Goal: Transaction & Acquisition: Purchase product/service

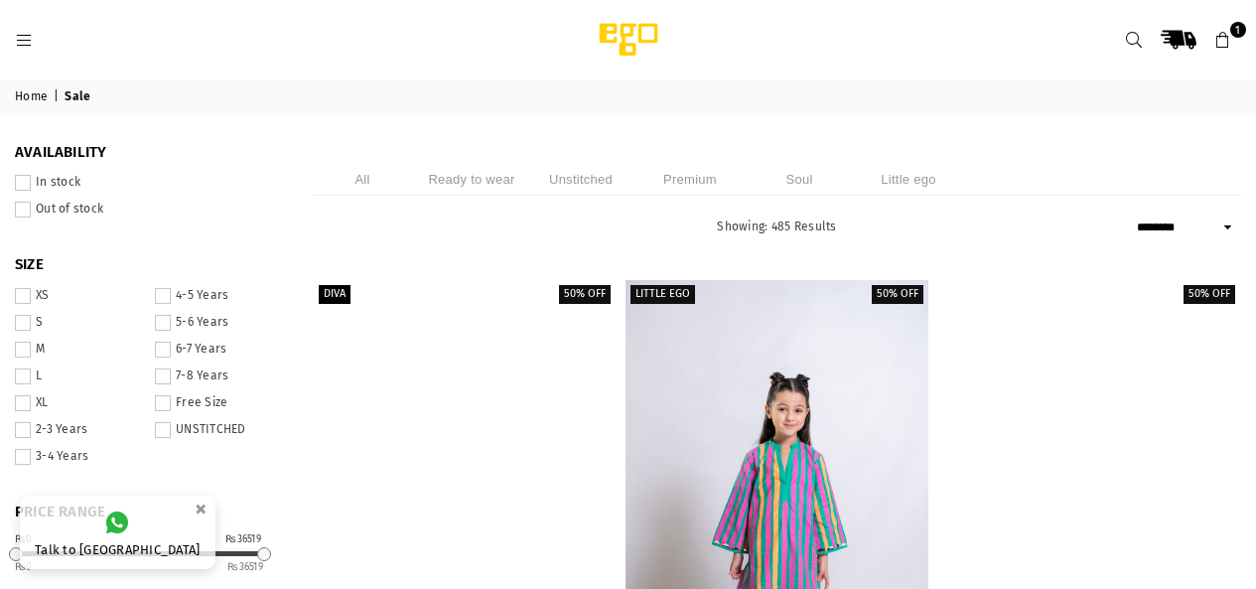
select select "******"
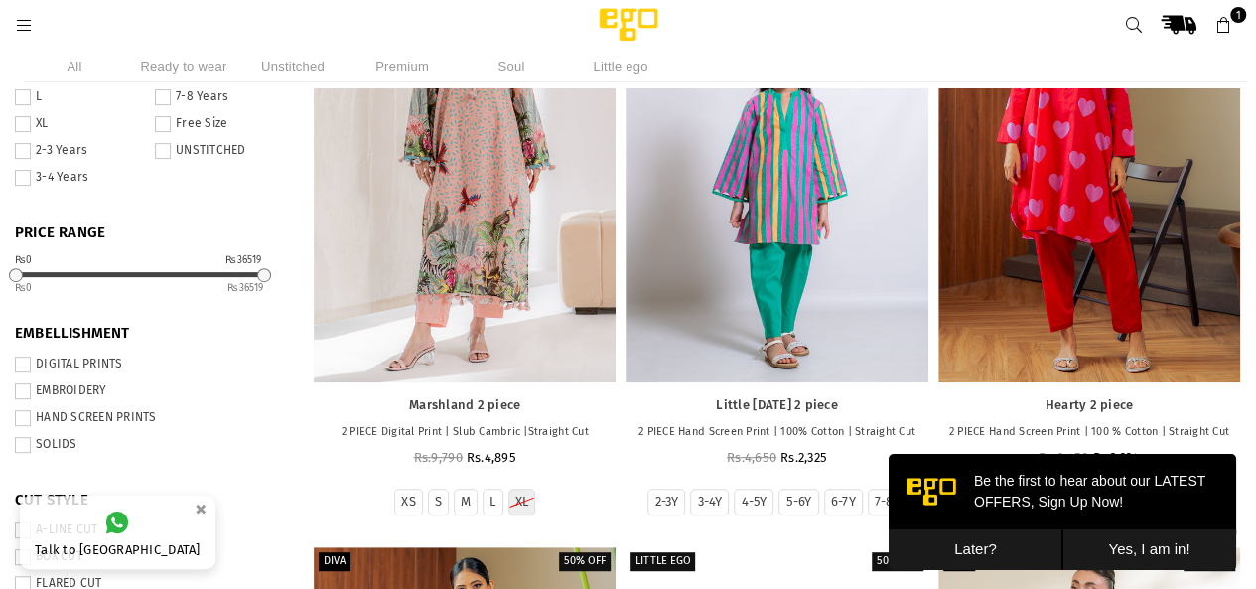
click at [961, 540] on button "Later?" at bounding box center [976, 549] width 174 height 41
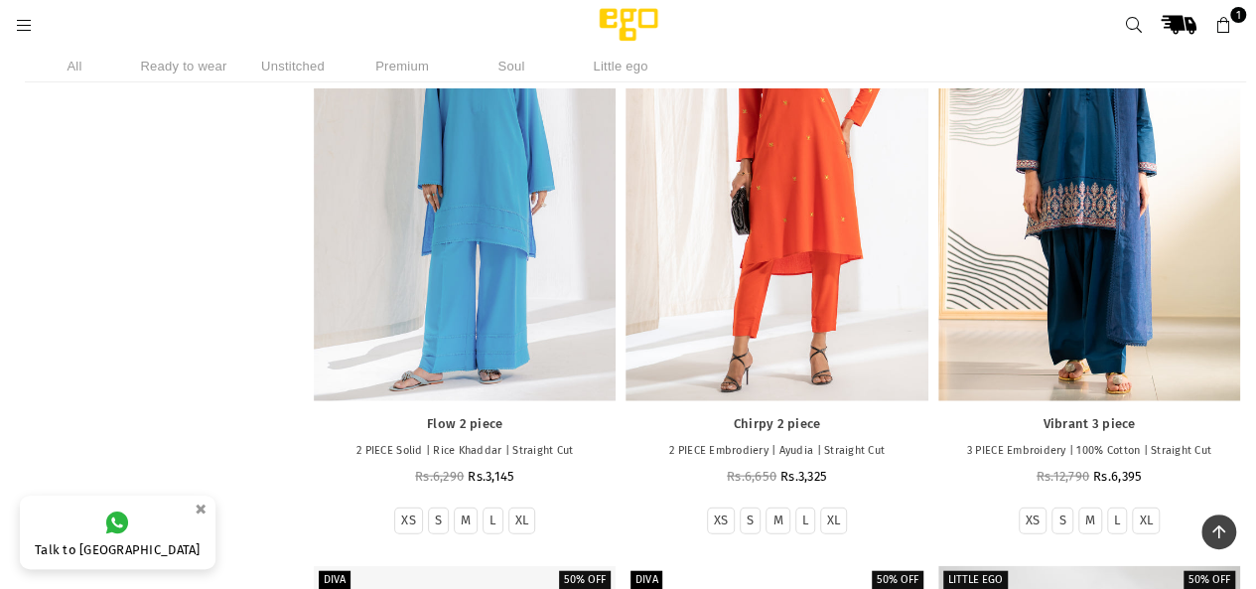
scroll to position [2085, 0]
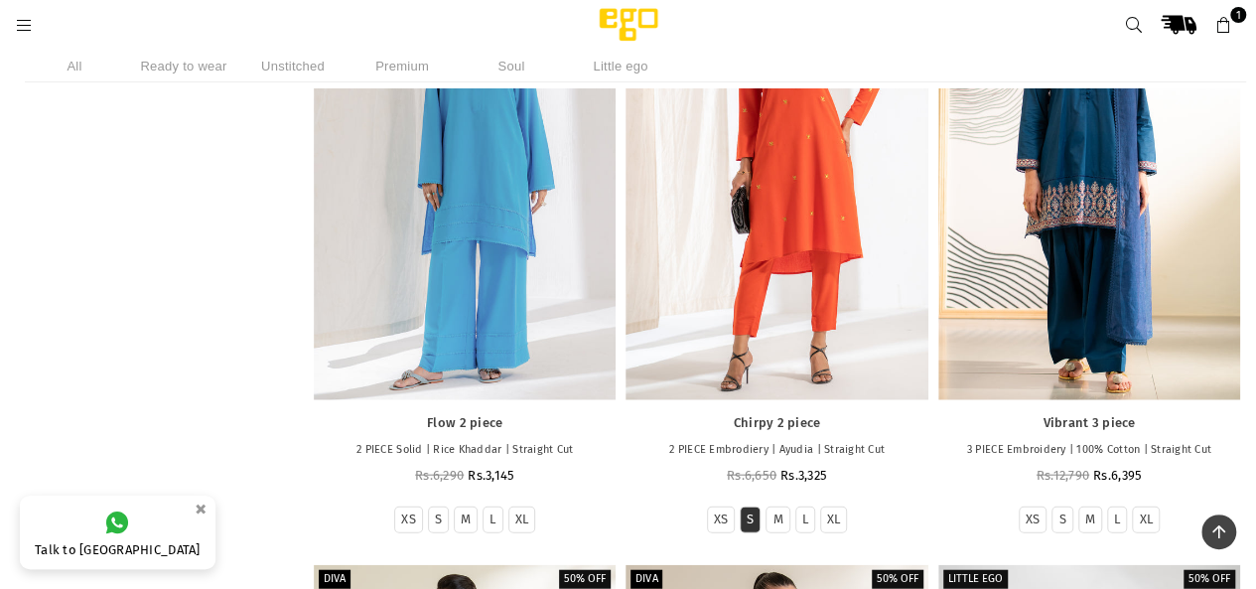
click at [743, 506] on li "S" at bounding box center [750, 519] width 21 height 27
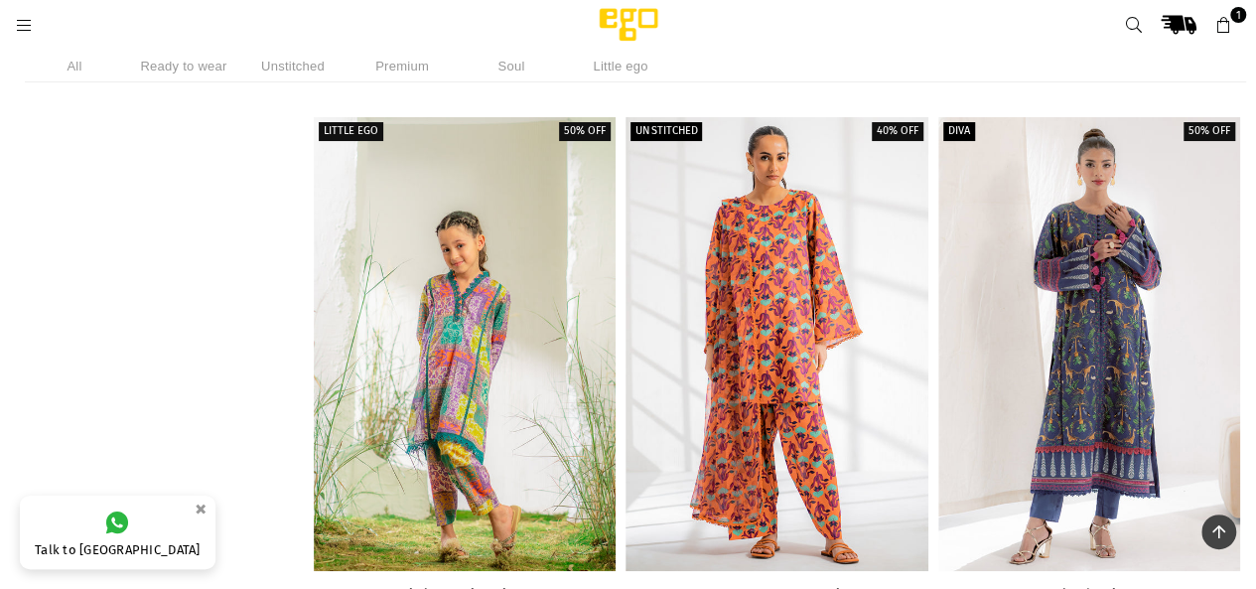
scroll to position [3773, 0]
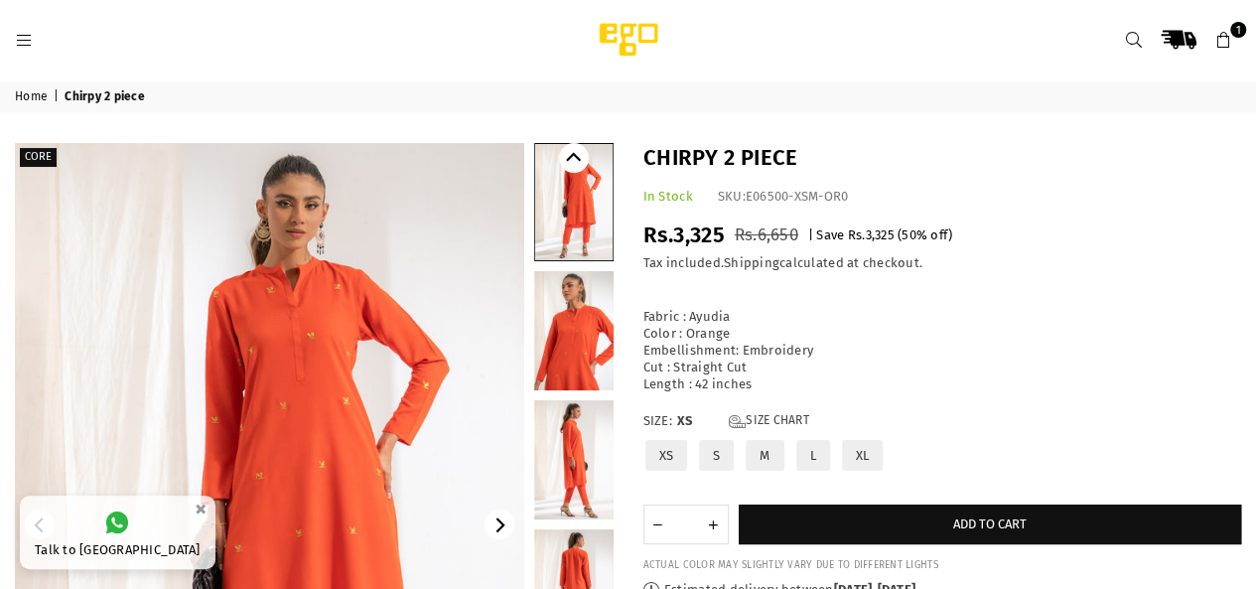
click at [719, 448] on label "S" at bounding box center [716, 455] width 39 height 35
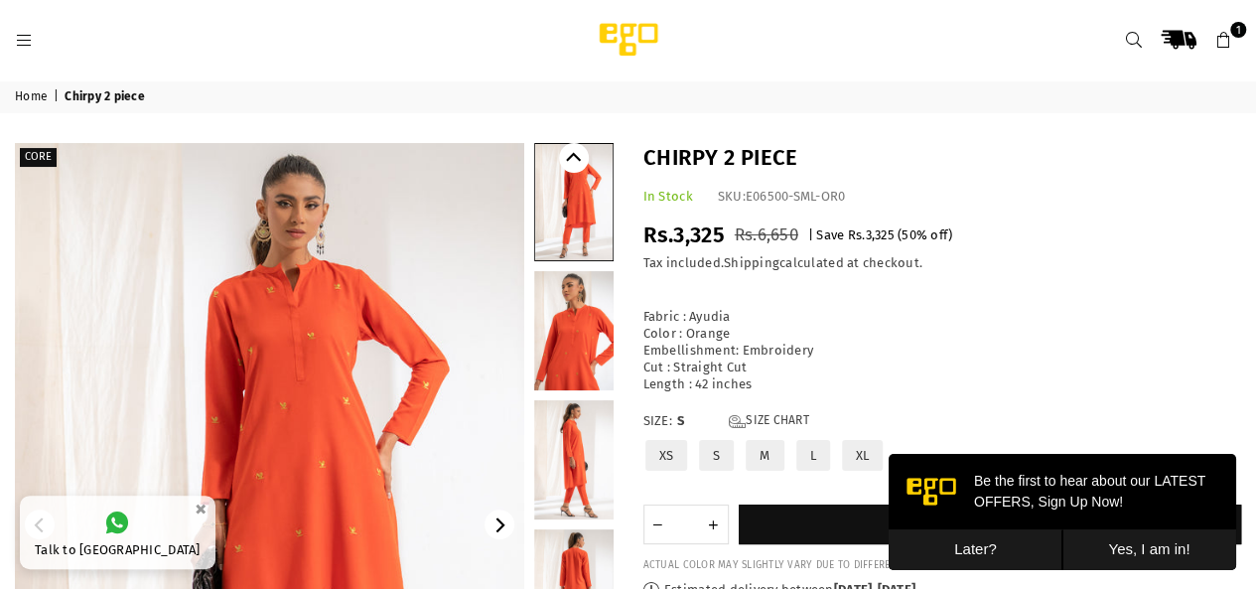
click at [984, 546] on button "Later?" at bounding box center [976, 549] width 174 height 41
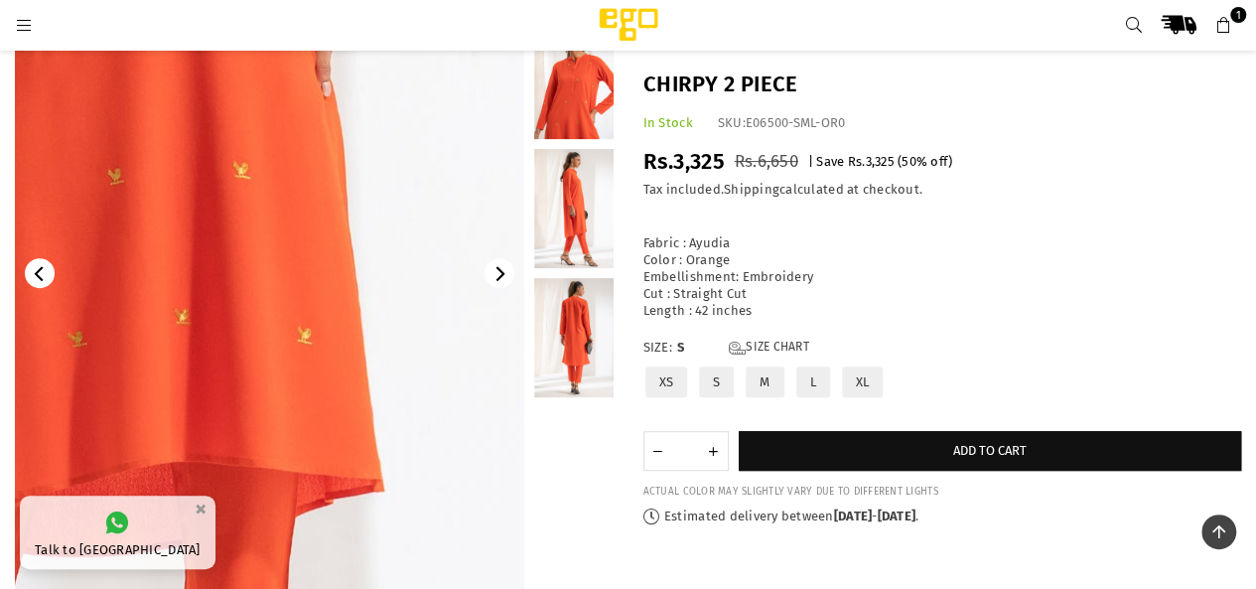
scroll to position [149, 0]
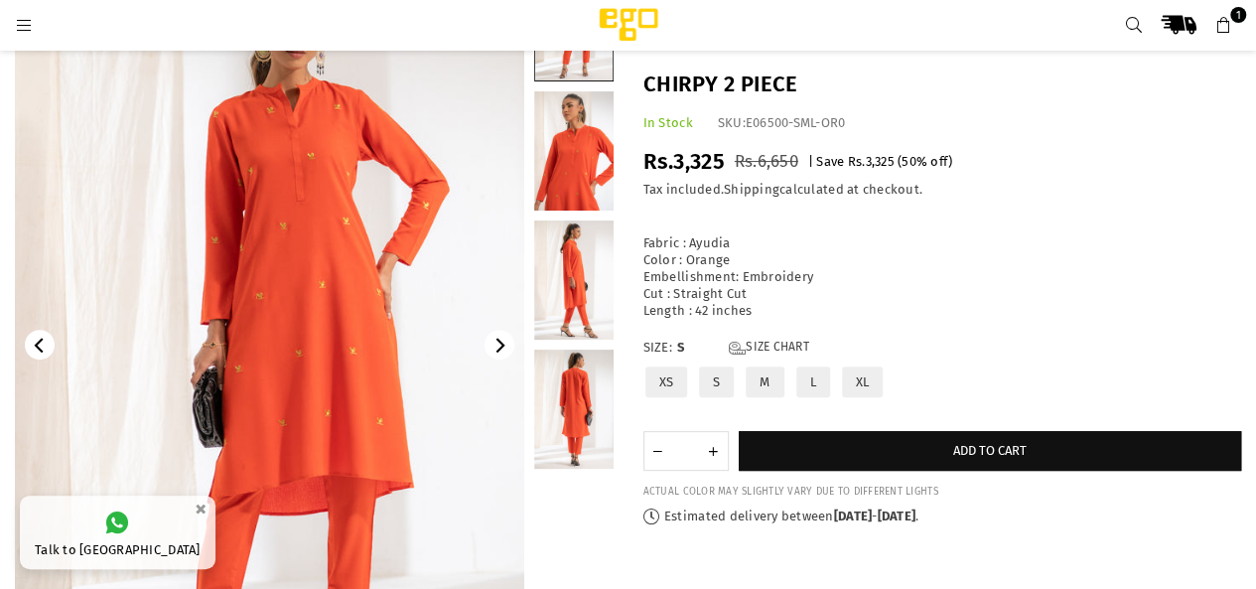
click at [586, 417] on link at bounding box center [573, 408] width 79 height 119
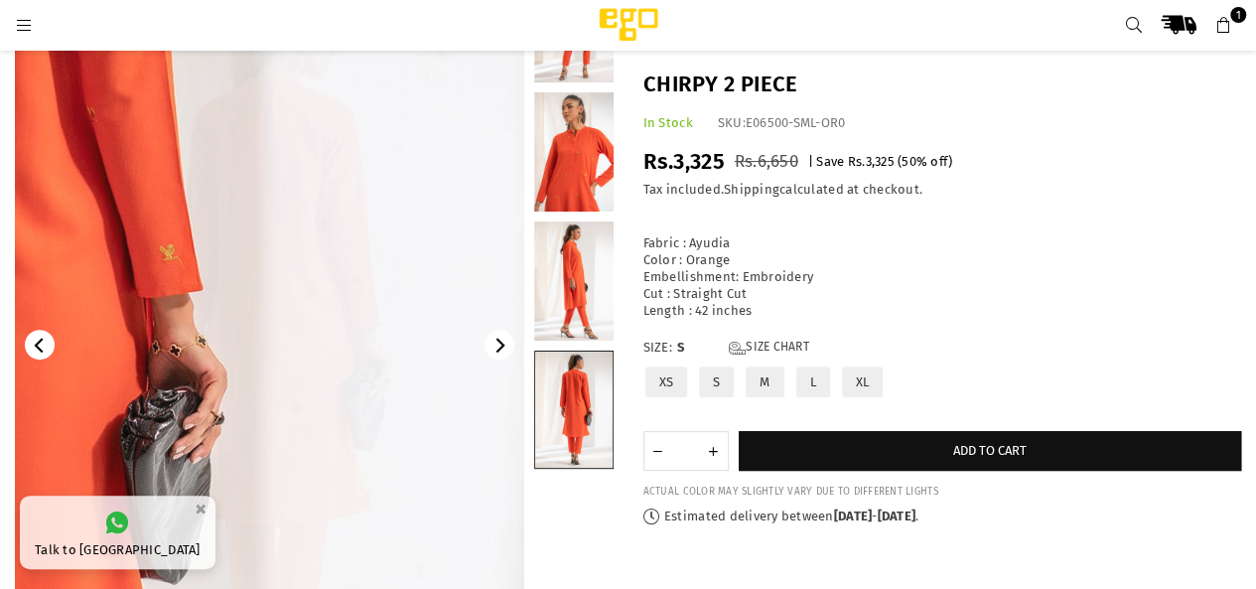
click at [503, 354] on button "Next" at bounding box center [500, 345] width 30 height 30
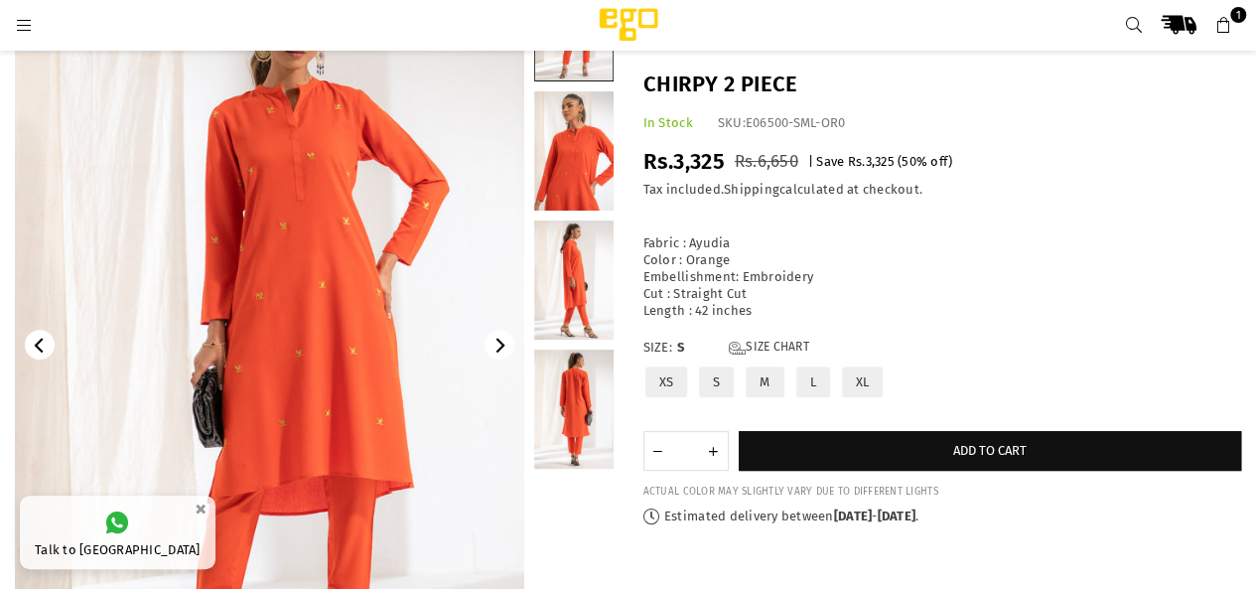
click at [779, 371] on label "M" at bounding box center [765, 381] width 42 height 35
